Goal: Find specific page/section: Find specific page/section

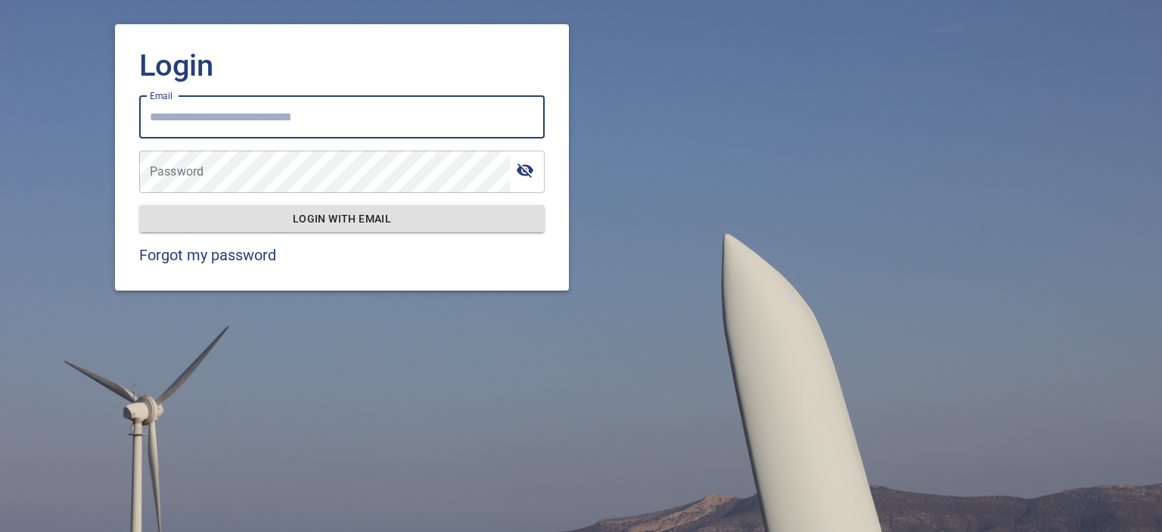
click at [351, 114] on input "Email" at bounding box center [341, 117] width 405 height 42
type input "**********"
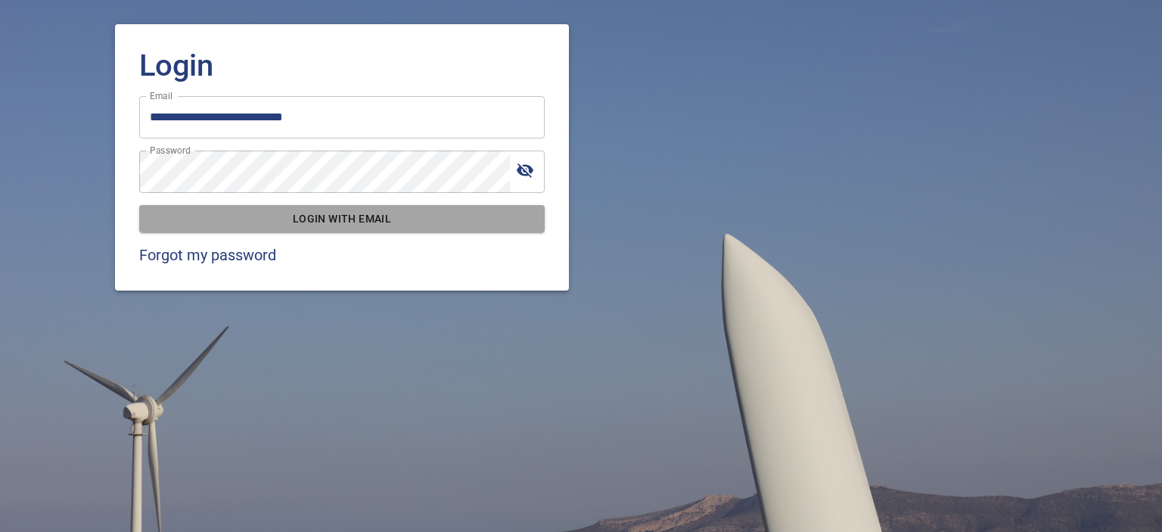
click at [157, 223] on span "Login with email" at bounding box center [341, 218] width 381 height 19
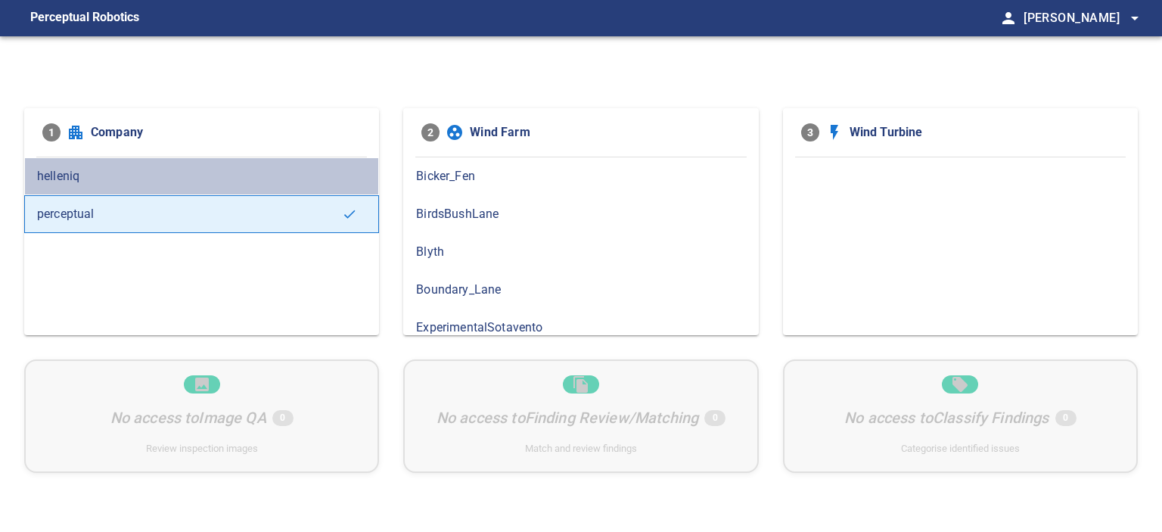
click at [315, 186] on div "helleniq" at bounding box center [201, 176] width 355 height 38
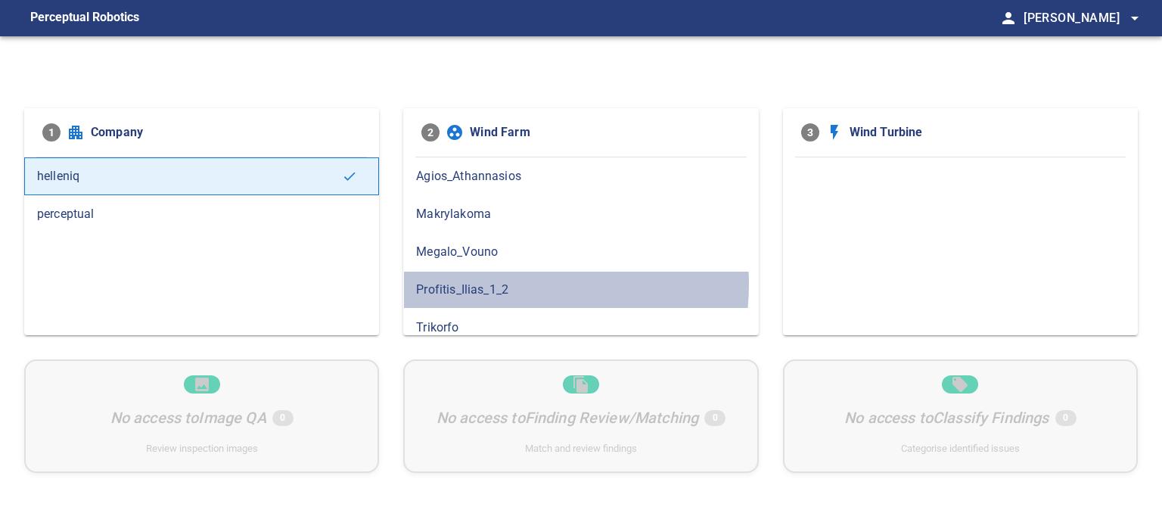
click at [499, 283] on span "Profitis_Ilias_1_2" at bounding box center [580, 290] width 329 height 18
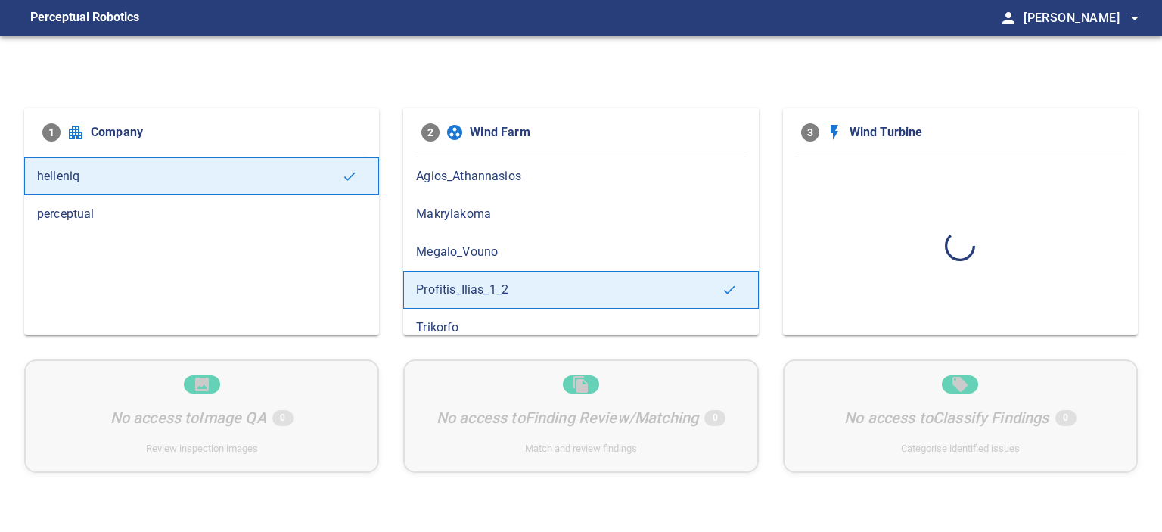
scroll to position [9, 0]
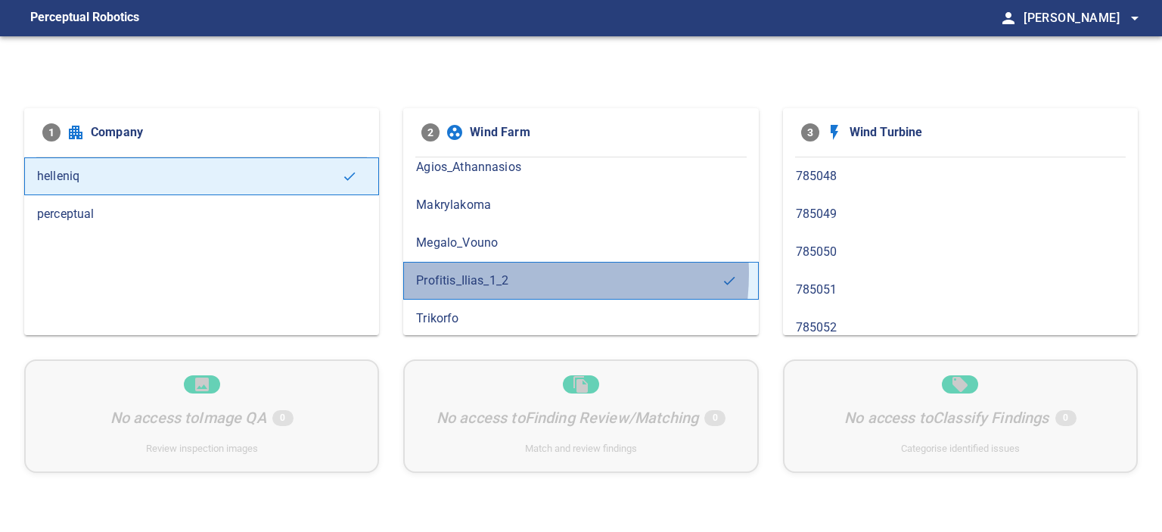
click at [502, 271] on span "Profitis_Ilias_1_2" at bounding box center [568, 280] width 305 height 18
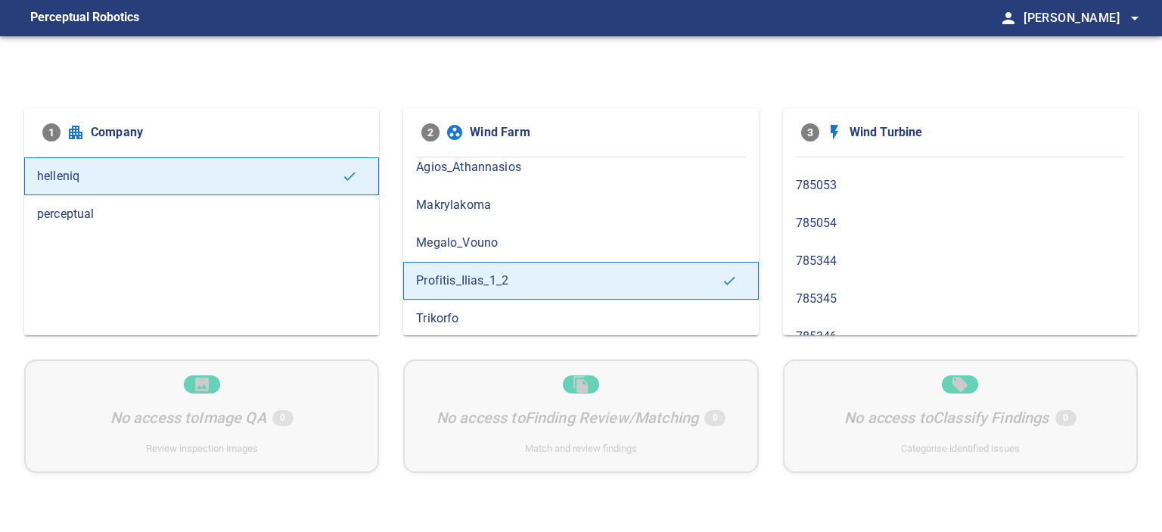
scroll to position [234, 0]
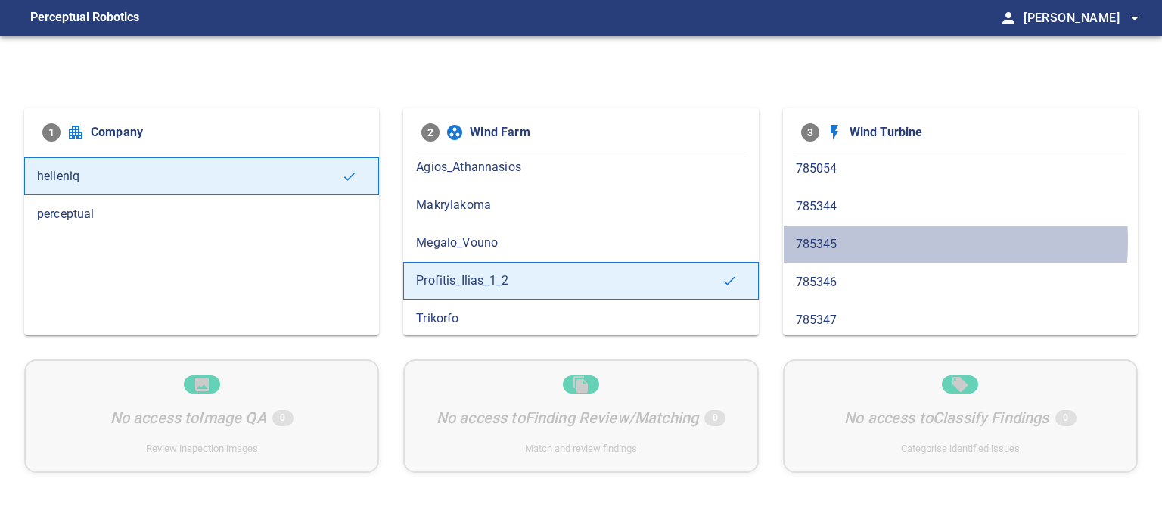
click at [845, 238] on span "785345" at bounding box center [960, 244] width 329 height 18
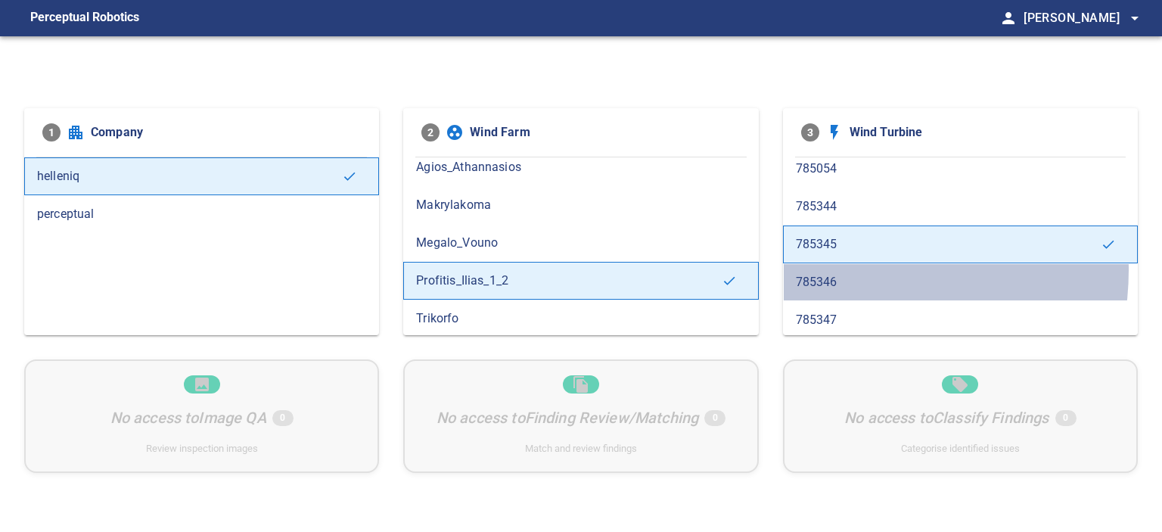
click at [843, 266] on div "785346" at bounding box center [960, 282] width 355 height 38
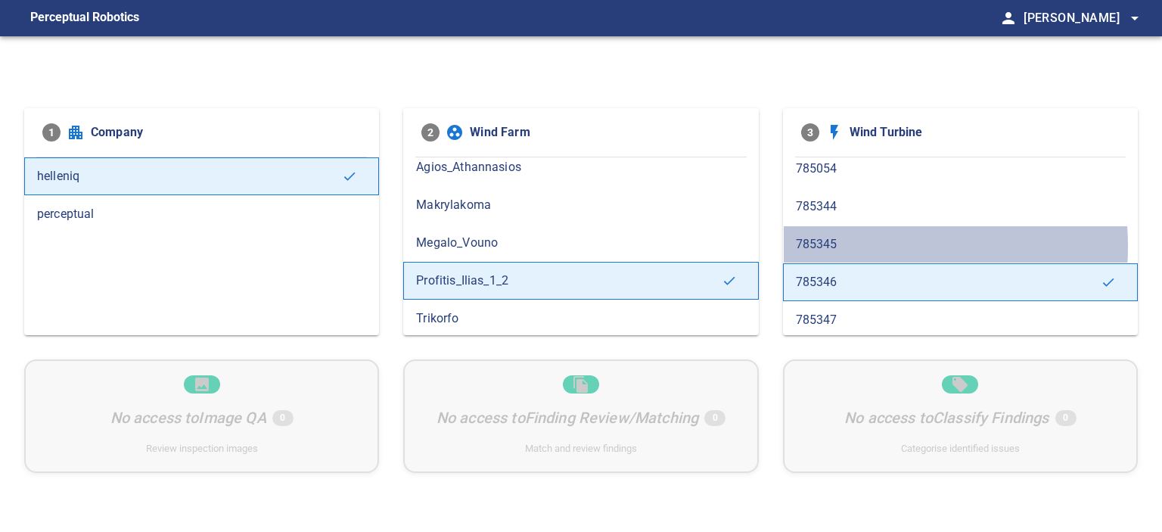
click at [844, 244] on span "785345" at bounding box center [960, 244] width 329 height 18
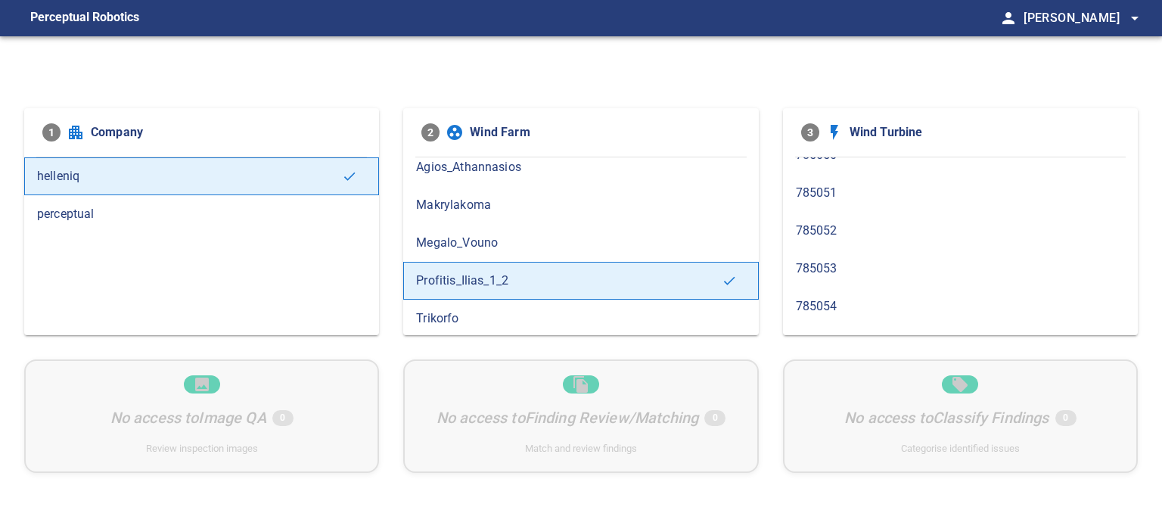
scroll to position [108, 0]
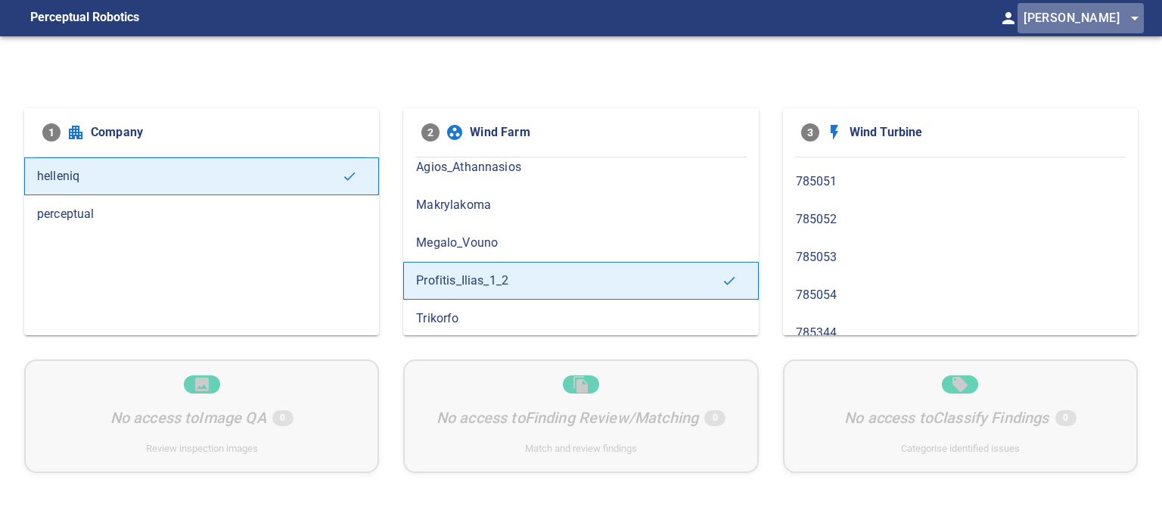
click at [1137, 14] on span "arrow_drop_down" at bounding box center [1134, 18] width 18 height 18
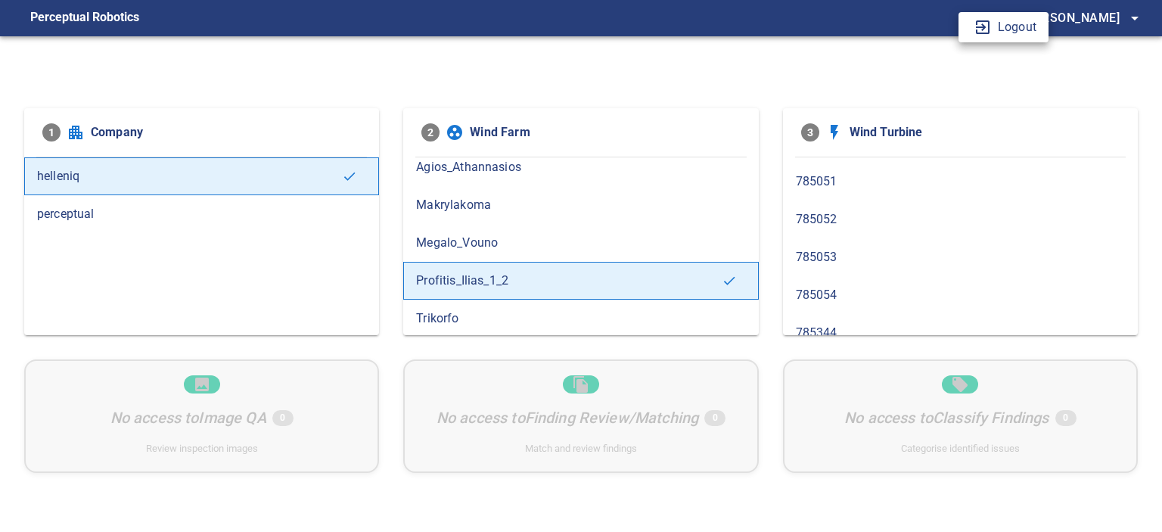
click at [971, 111] on div at bounding box center [581, 266] width 1162 height 532
drag, startPoint x: 1137, startPoint y: 244, endPoint x: 1134, endPoint y: 275, distance: 32.0
click at [1134, 275] on div "785048 785049 785050 785051 785052 785053 785054 785344 785345 785346 785347" at bounding box center [960, 246] width 355 height 178
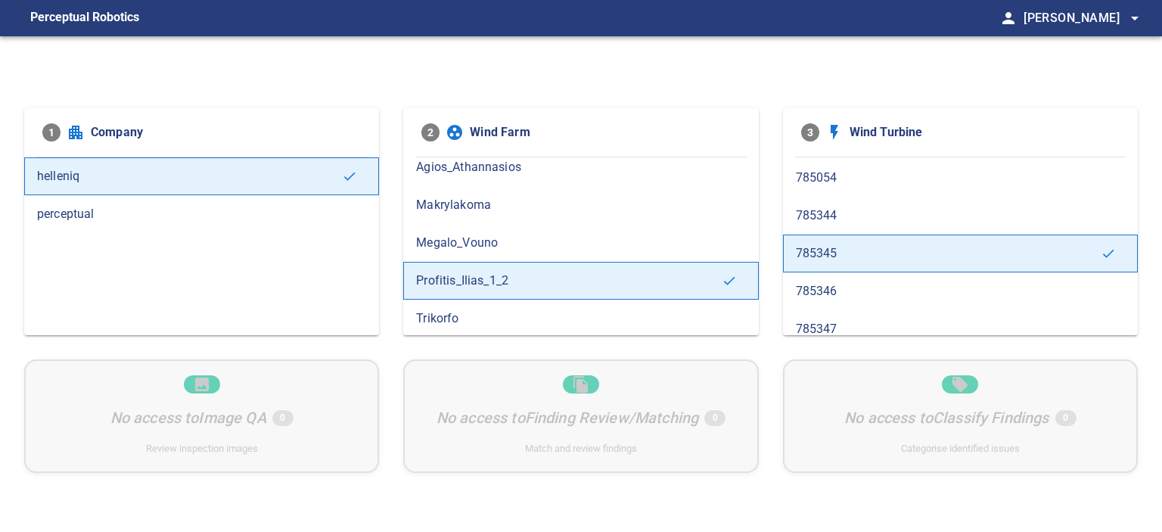
scroll to position [234, 0]
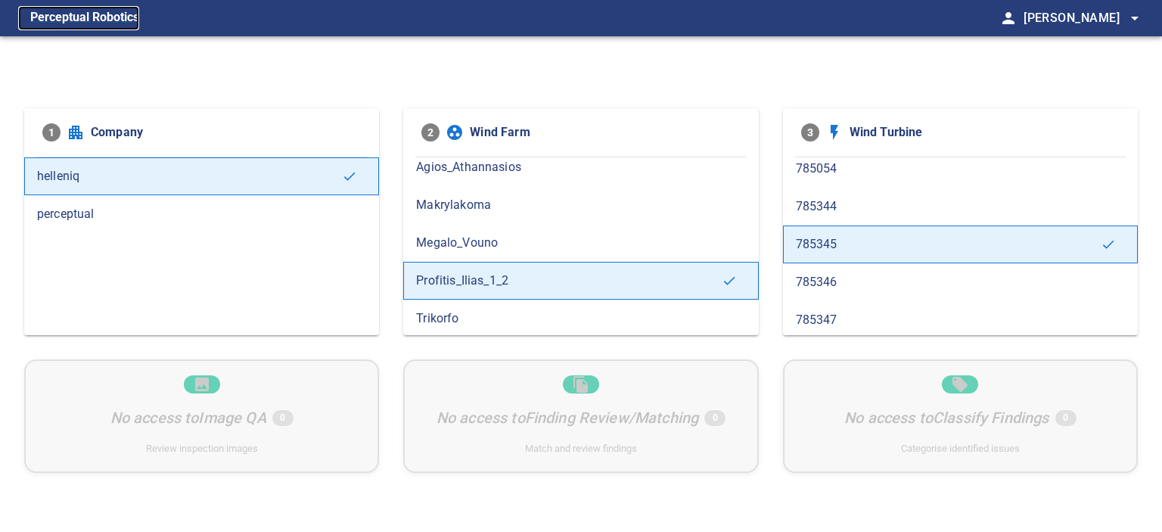
click at [51, 20] on figcaption "Perceptual Robotics" at bounding box center [84, 18] width 109 height 24
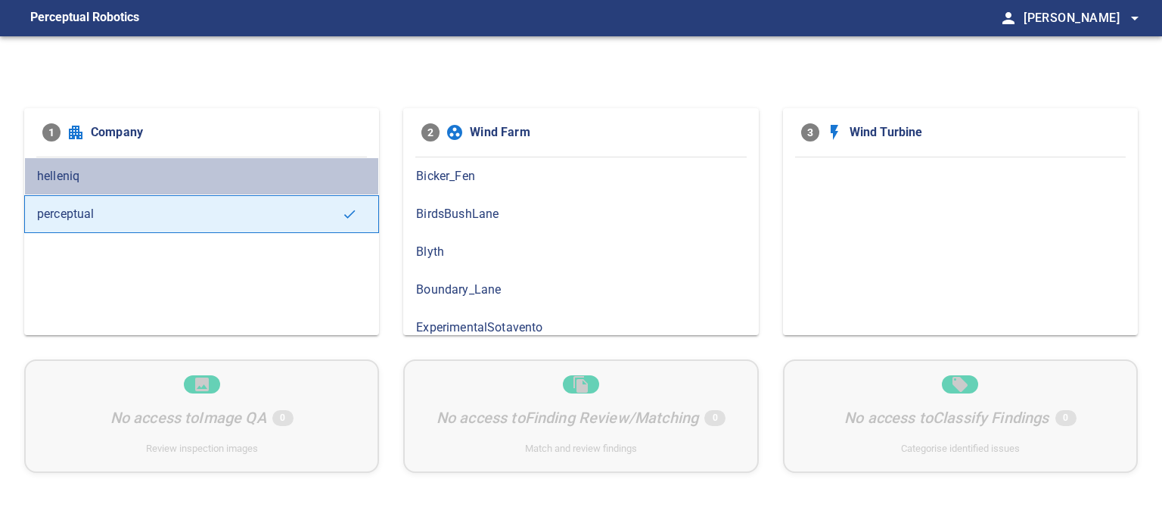
click at [286, 184] on span "helleniq" at bounding box center [201, 176] width 329 height 18
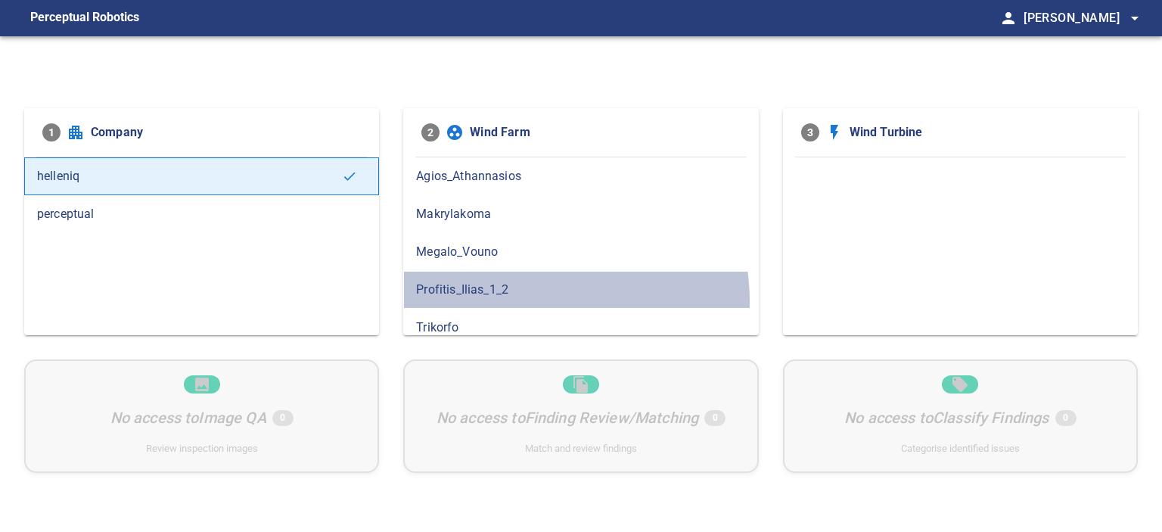
click at [520, 300] on div "Profitis_Ilias_1_2" at bounding box center [580, 290] width 355 height 38
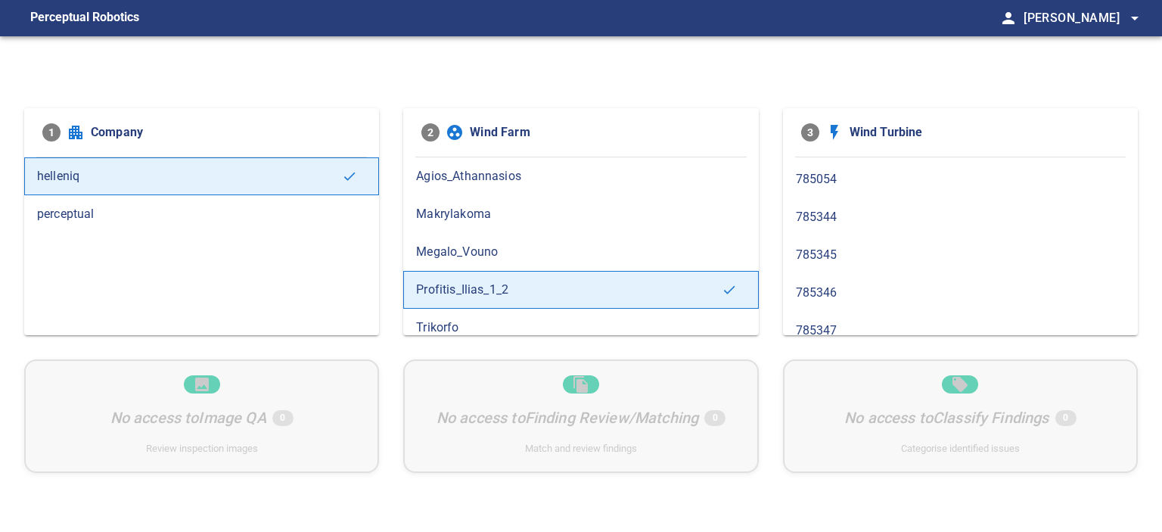
scroll to position [234, 0]
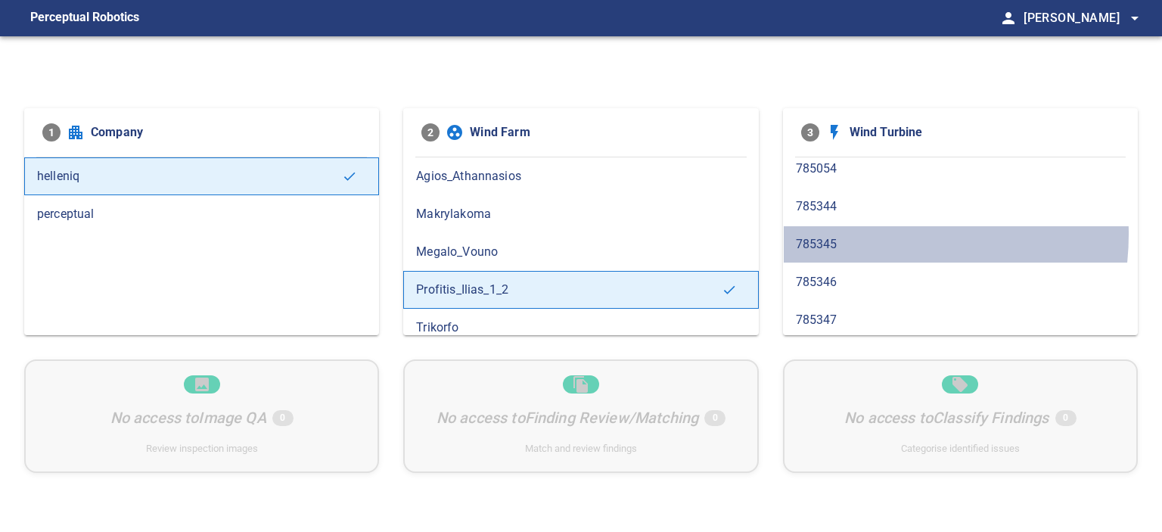
click at [868, 235] on span "785345" at bounding box center [960, 244] width 329 height 18
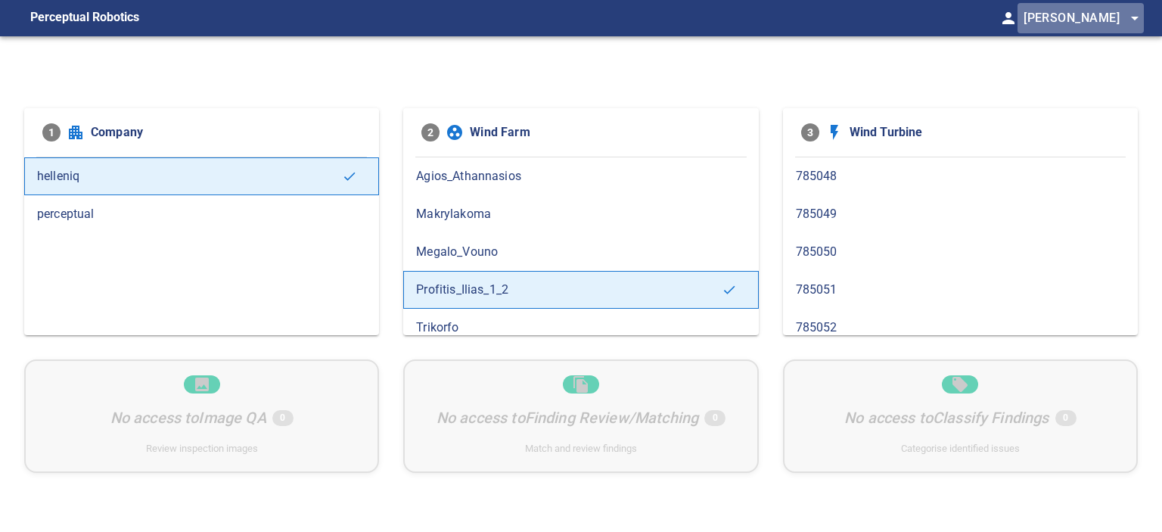
click at [1049, 13] on span "[PERSON_NAME] arrow_drop_down" at bounding box center [1083, 18] width 120 height 21
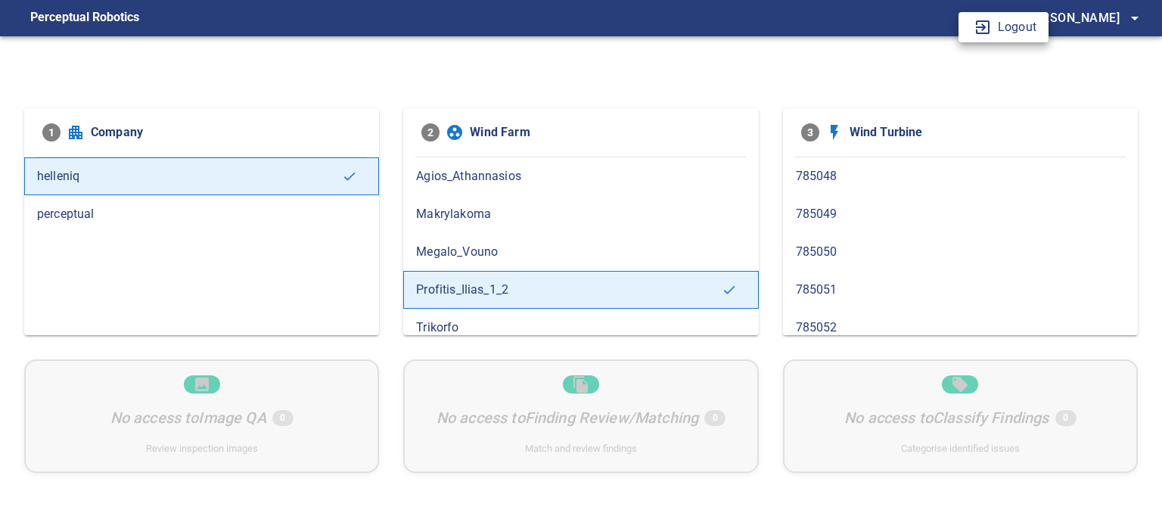
click at [1009, 39] on ul "exit_to_app Logout" at bounding box center [1003, 27] width 90 height 30
